Goal: Download file/media

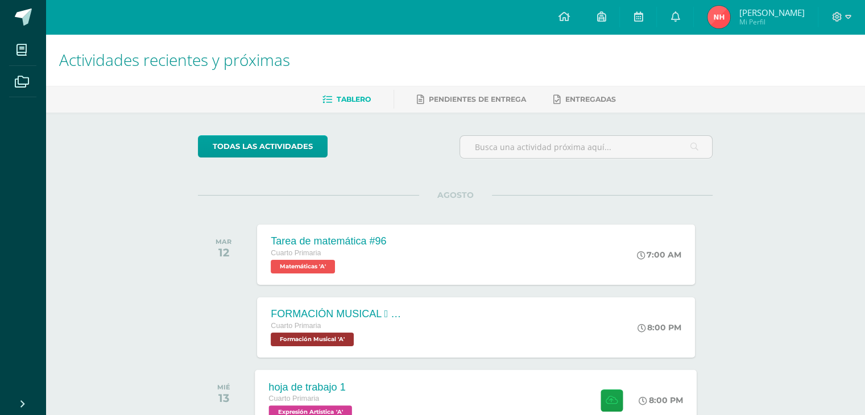
click at [382, 385] on div "hoja de trabajo 1 Cuarto Primaria Expresión Artística 'A' 8:00 PM hoja de traba…" at bounding box center [476, 400] width 442 height 61
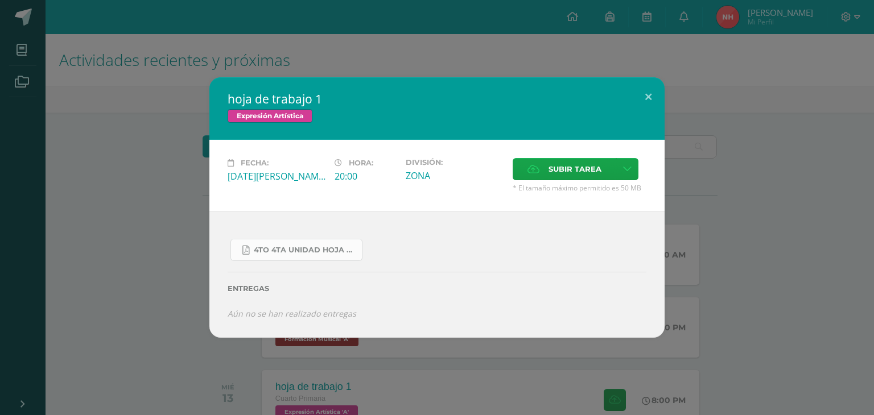
click at [313, 249] on span "4to 4ta unidad hoja de trabajo expresion.pdf" at bounding box center [305, 250] width 102 height 9
click at [647, 94] on button at bounding box center [648, 96] width 32 height 39
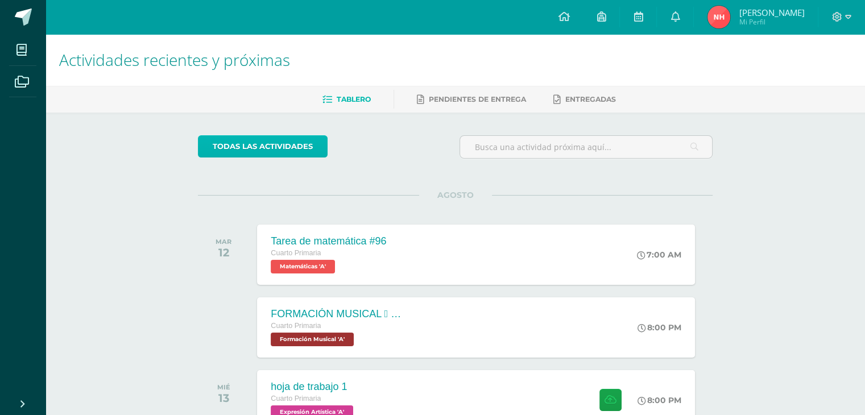
click at [315, 140] on link "todas las Actividades" at bounding box center [263, 146] width 130 height 22
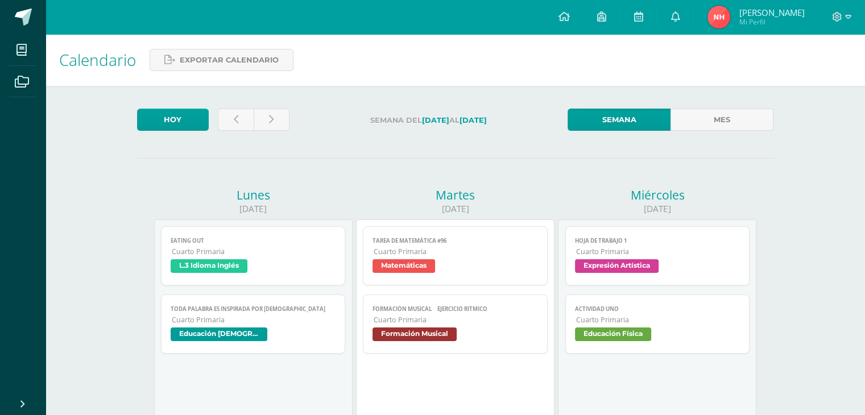
click at [628, 336] on span "Educación Física" at bounding box center [613, 335] width 76 height 14
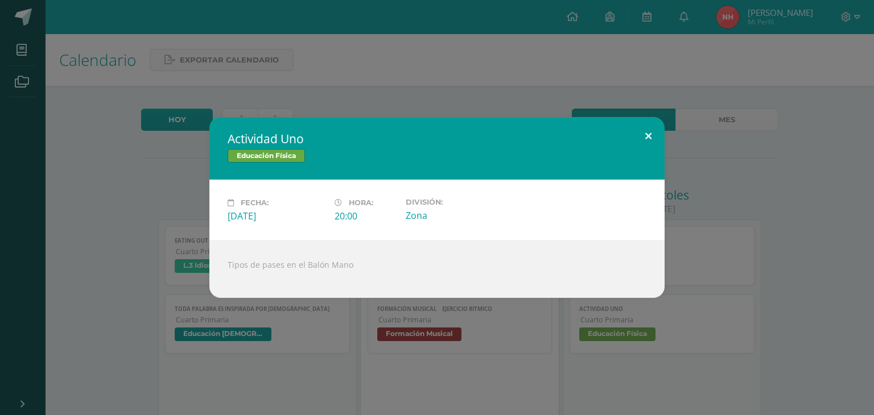
click at [646, 132] on button at bounding box center [648, 136] width 32 height 39
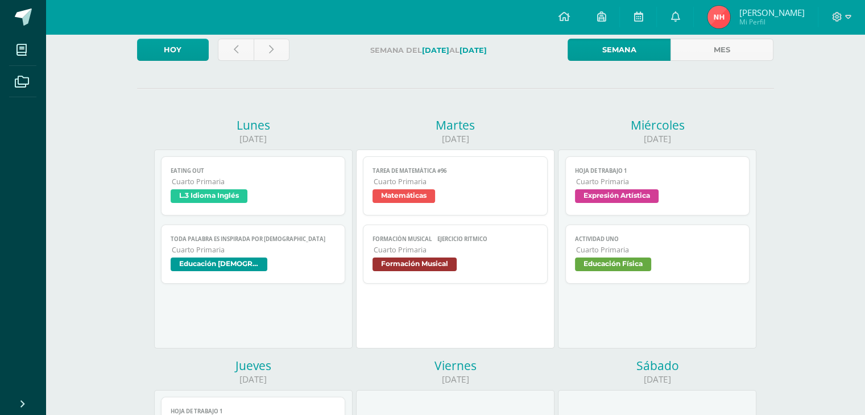
scroll to position [7, 0]
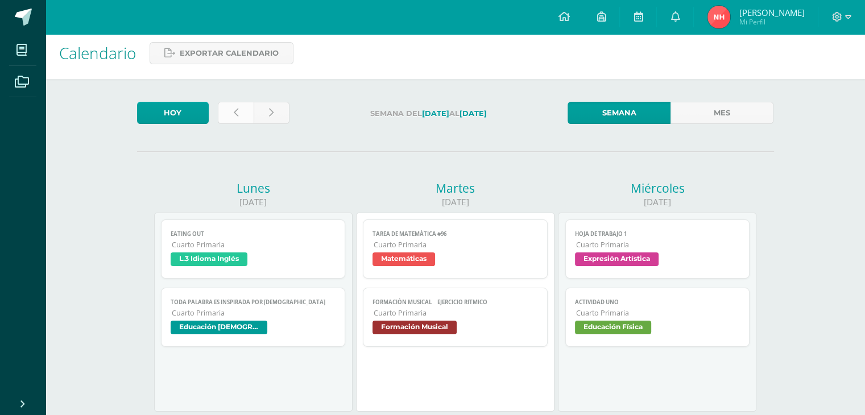
click at [234, 112] on icon at bounding box center [236, 113] width 5 height 10
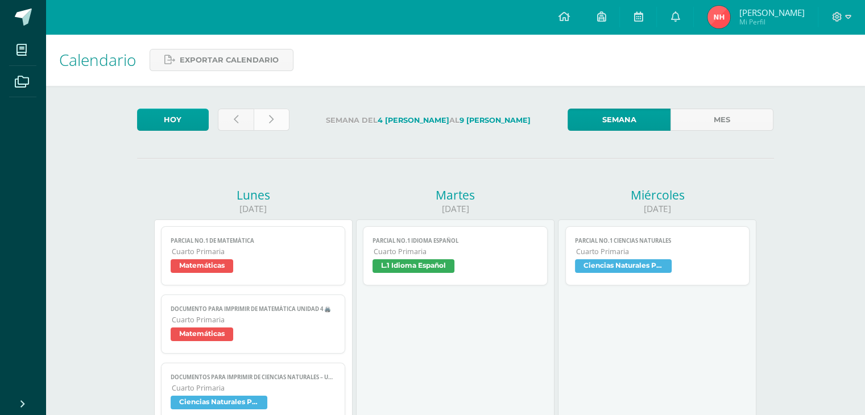
click at [268, 119] on link at bounding box center [272, 120] width 36 height 22
